Goal: Transaction & Acquisition: Obtain resource

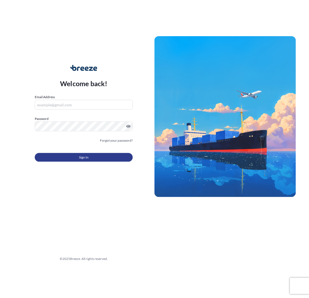
type input "[EMAIL_ADDRESS][DOMAIN_NAME]"
click at [93, 160] on button "Sign In" at bounding box center [84, 157] width 98 height 9
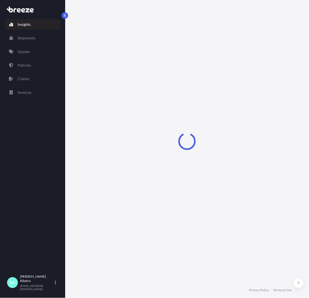
select select "2025"
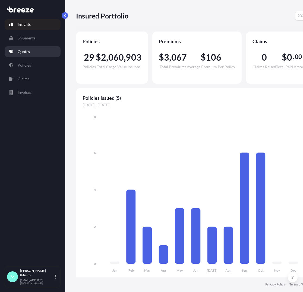
click at [34, 52] on link "Quotes" at bounding box center [33, 51] width 56 height 11
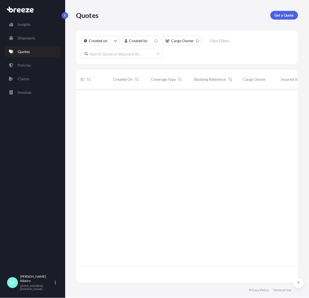
scroll to position [190, 216]
click at [286, 18] on link "Get a Quote" at bounding box center [285, 15] width 28 height 9
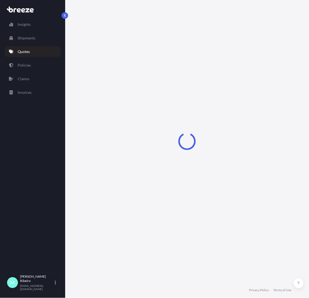
select select "Sea"
select select "1"
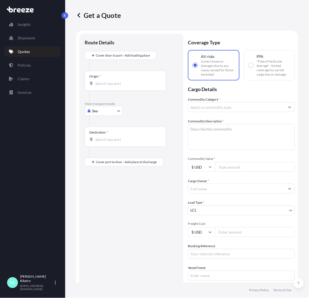
scroll to position [9, 0]
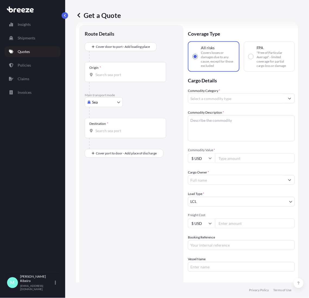
click at [117, 77] on div "Origin *" at bounding box center [126, 72] width 82 height 20
click at [117, 77] on input "Origin *" at bounding box center [127, 74] width 64 height 5
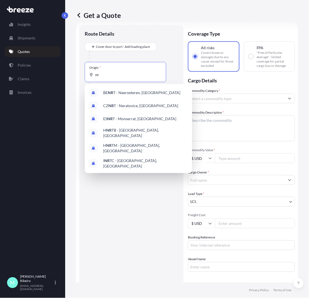
type input "n"
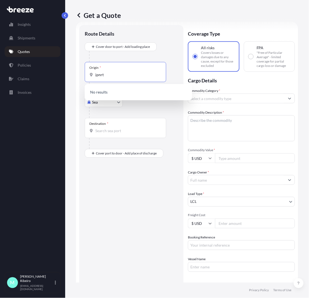
type input "jpnrt"
click at [119, 104] on body "6 options available. 0 options available. Insights Shipments Quotes Policies Cl…" at bounding box center [154, 149] width 309 height 298
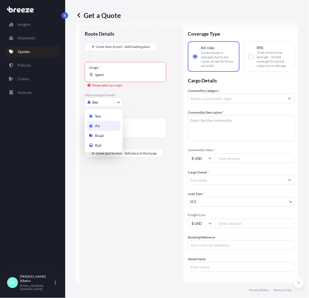
click at [112, 124] on div "Air" at bounding box center [104, 126] width 34 height 10
select select "Air"
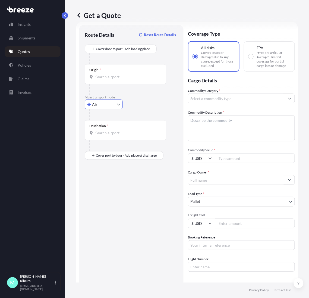
click at [125, 76] on input "Origin *" at bounding box center [127, 76] width 64 height 5
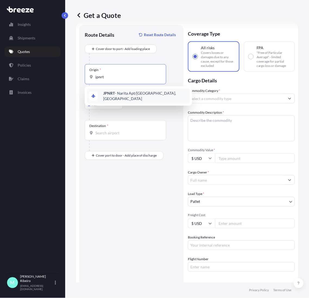
click at [120, 96] on span "JPNRT - Narita Apt/[GEOGRAPHIC_DATA], [GEOGRAPHIC_DATA]" at bounding box center [145, 96] width 85 height 11
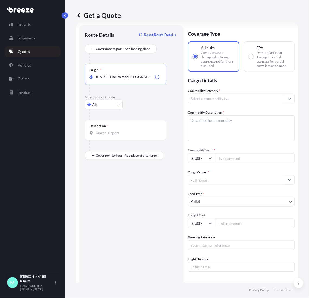
type input "JPNRT - Narita Apt/[GEOGRAPHIC_DATA], [GEOGRAPHIC_DATA]"
click at [126, 137] on div "Destination *" at bounding box center [126, 130] width 82 height 20
click at [126, 136] on input "Destination *" at bounding box center [127, 132] width 64 height 5
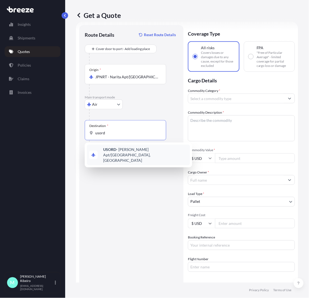
click at [117, 154] on div "USORD - [PERSON_NAME] Apt/[GEOGRAPHIC_DATA], [GEOGRAPHIC_DATA]" at bounding box center [138, 155] width 103 height 21
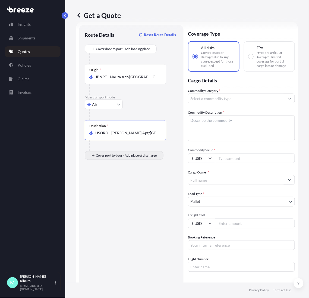
type input "USORD - [PERSON_NAME] Apt/[GEOGRAPHIC_DATA], [GEOGRAPHIC_DATA]"
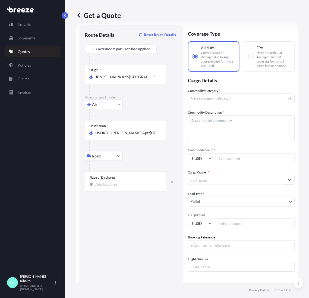
click at [114, 182] on input "Place of Discharge" at bounding box center [127, 184] width 64 height 5
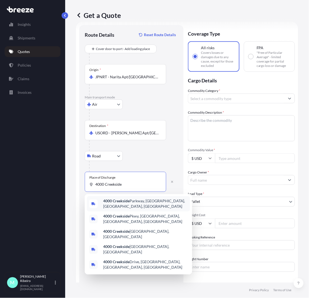
type input "4000 Creekside"
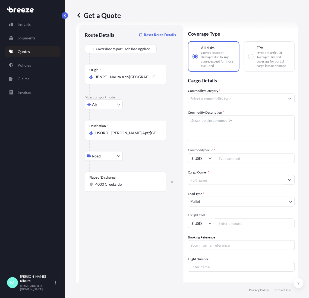
click at [228, 155] on input "Commodity Value *" at bounding box center [255, 158] width 80 height 10
type input "62302.50"
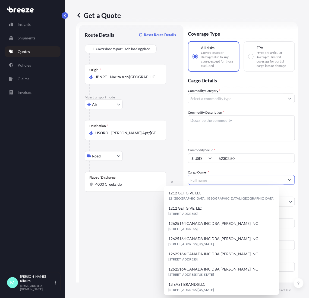
click at [216, 177] on input "Cargo Owner *" at bounding box center [236, 180] width 97 height 10
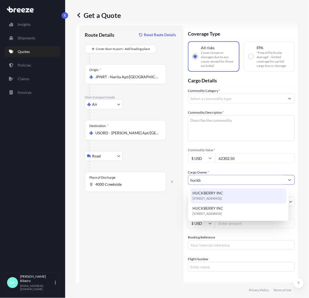
type input "huckb"
click at [133, 186] on input "4000 Creekside" at bounding box center [127, 184] width 64 height 5
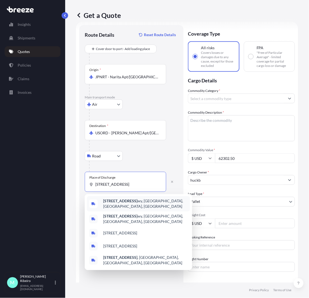
click at [130, 203] on b "[STREET_ADDRESS]" at bounding box center [120, 201] width 34 height 5
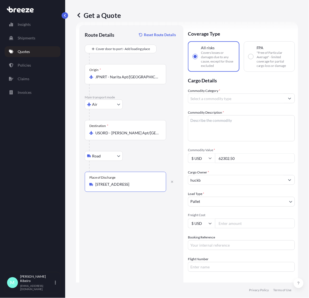
type input "[STREET_ADDRESS]"
click at [215, 178] on input "huckb" at bounding box center [236, 180] width 97 height 10
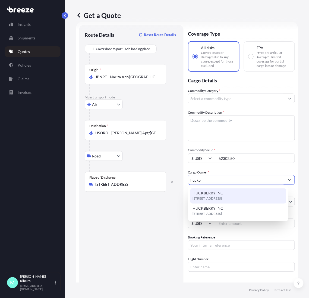
click at [215, 192] on span "HUCKBERRY INC" at bounding box center [208, 193] width 31 height 5
type input "HUCKBERRY INC"
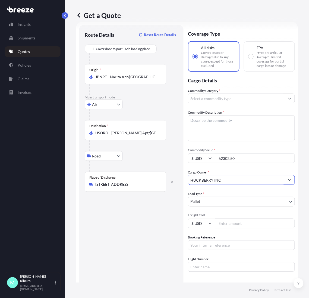
click at [242, 201] on body "1 option available. 0 options available. 5 options available. 2 options availab…" at bounding box center [154, 149] width 309 height 298
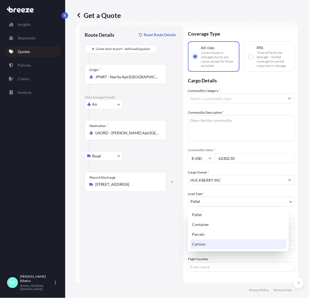
click at [225, 242] on div "Cartons" at bounding box center [238, 245] width 97 height 10
select select "4"
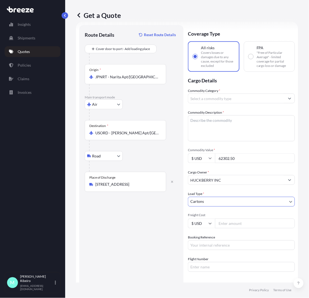
click at [236, 226] on input "Freight Cost" at bounding box center [255, 224] width 80 height 10
type input "9000.6"
click at [220, 244] on input "Booking Reference" at bounding box center [241, 245] width 107 height 10
click at [205, 244] on input "S00107403" at bounding box center [241, 245] width 107 height 10
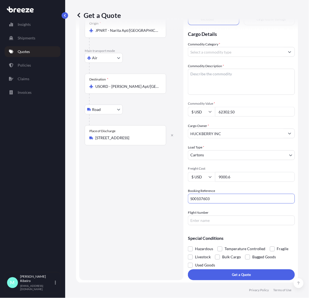
type input "S00107603"
click at [208, 221] on input "Flight Number" at bounding box center [241, 221] width 107 height 10
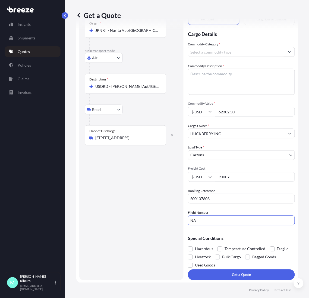
type input "NA"
click at [143, 217] on div "Route Details Reset Route Details Cover door to port - Add loading place Place …" at bounding box center [132, 129] width 94 height 291
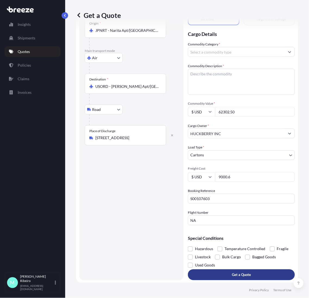
click at [236, 273] on p "Get a Quote" at bounding box center [241, 274] width 19 height 5
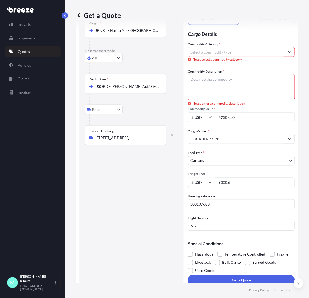
click at [209, 55] on input "Commodity Category *" at bounding box center [236, 52] width 97 height 10
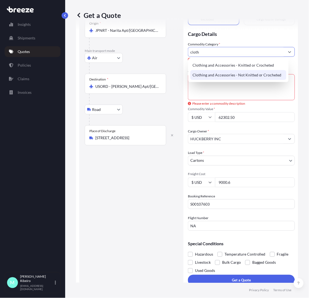
click at [232, 75] on div "Clothing and Accessories - Not Knitted or Crocheted" at bounding box center [239, 75] width 96 height 10
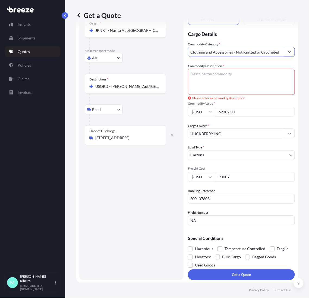
type input "Clothing and Accessories - Not Knitted or Crocheted"
click at [206, 75] on textarea "Commodity Description *" at bounding box center [241, 82] width 107 height 26
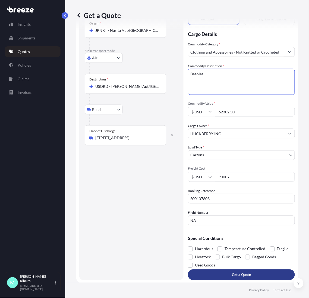
type textarea "Beanies"
click at [237, 275] on p "Get a Quote" at bounding box center [241, 274] width 19 height 5
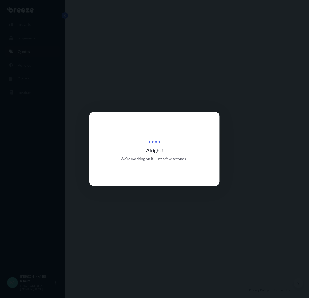
select select "Air"
select select "Road"
select select "4"
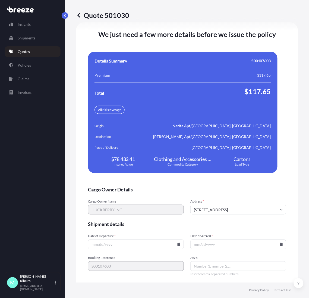
scroll to position [1167, 0]
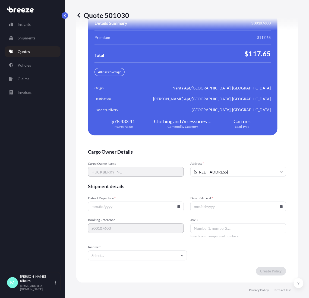
click at [107, 206] on input "Date of Departure *" at bounding box center [136, 207] width 96 height 10
click at [97, 209] on input "Date of Departure *" at bounding box center [136, 207] width 96 height 10
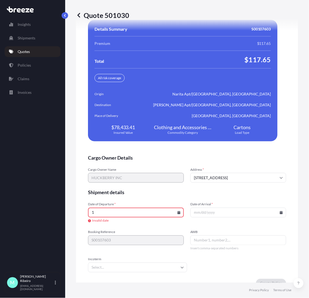
scroll to position [1173, 0]
type input "[DATE]"
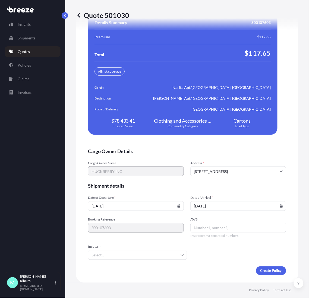
scroll to position [1167, 0]
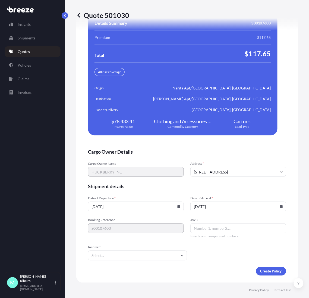
type input "[DATE]"
click at [204, 228] on input "AWB" at bounding box center [239, 228] width 96 height 10
type input "NA"
click at [175, 253] on input "Incoterm" at bounding box center [137, 256] width 99 height 10
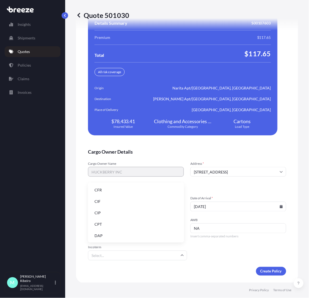
scroll to position [69, 0]
click at [125, 239] on li "FOB" at bounding box center [136, 235] width 92 height 10
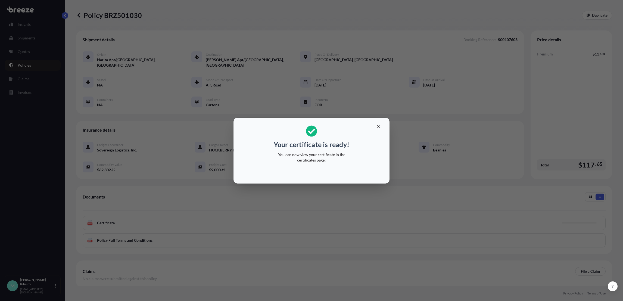
click at [309, 140] on p "Your certificate is ready!" at bounding box center [312, 144] width 76 height 9
click at [309, 129] on button "button" at bounding box center [379, 126] width 14 height 9
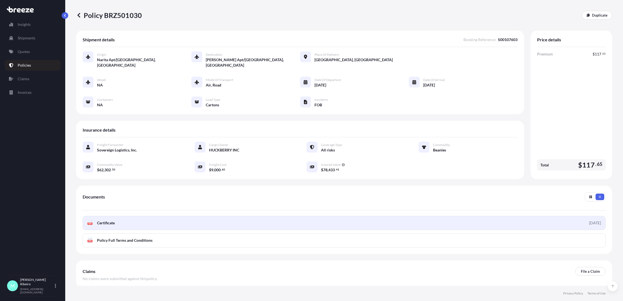
click at [222, 216] on link "PDF Certificate [DATE]" at bounding box center [344, 223] width 523 height 14
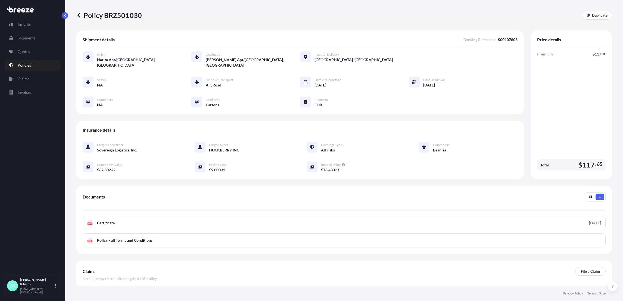
click at [30, 183] on div "Insights Shipments Quotes Policies Claims Invoices" at bounding box center [33, 144] width 56 height 261
